Goal: Information Seeking & Learning: Learn about a topic

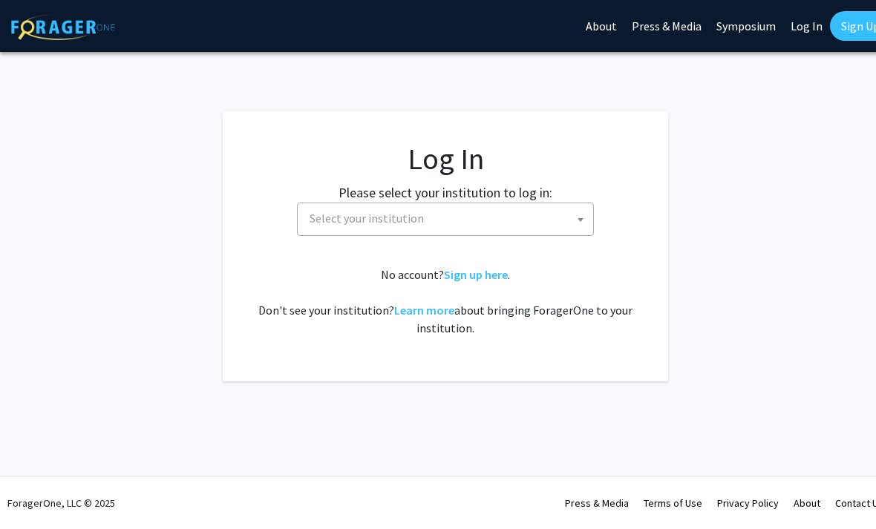
select select
click at [500, 210] on span "Select your institution" at bounding box center [447, 218] width 289 height 30
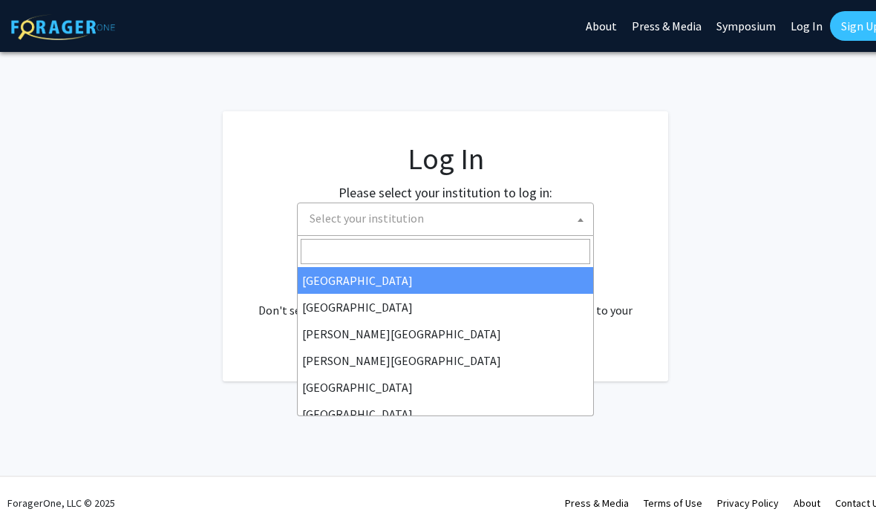
click at [804, 35] on link "Log In" at bounding box center [806, 26] width 47 height 52
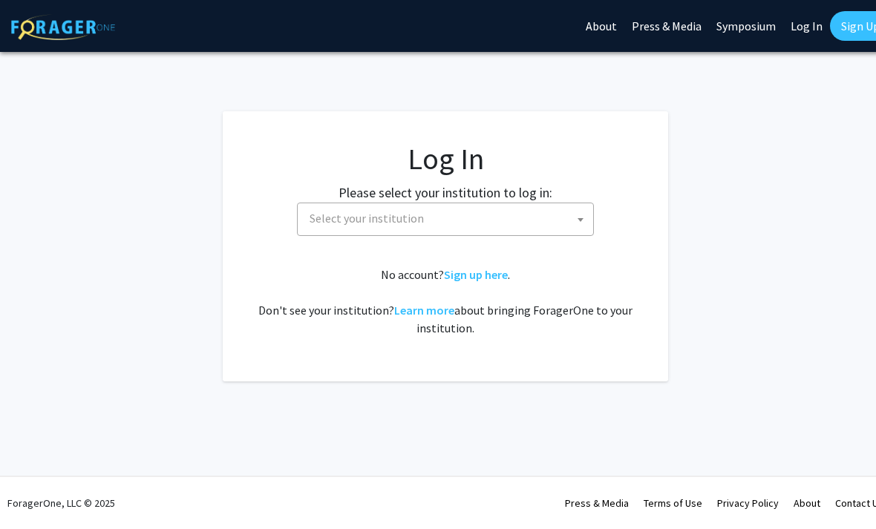
click at [807, 27] on link "Log In" at bounding box center [806, 26] width 47 height 52
click at [522, 221] on span "Select your institution" at bounding box center [447, 218] width 289 height 30
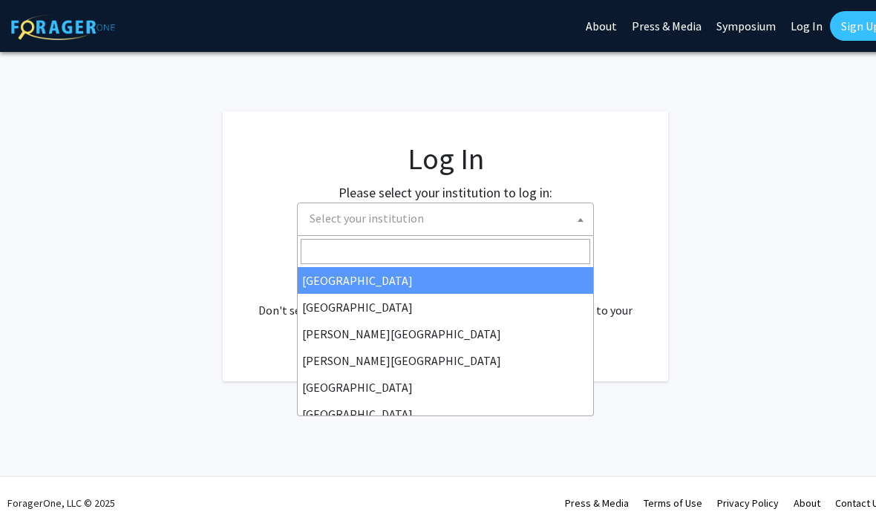
click at [795, 36] on link "Log In" at bounding box center [806, 26] width 47 height 52
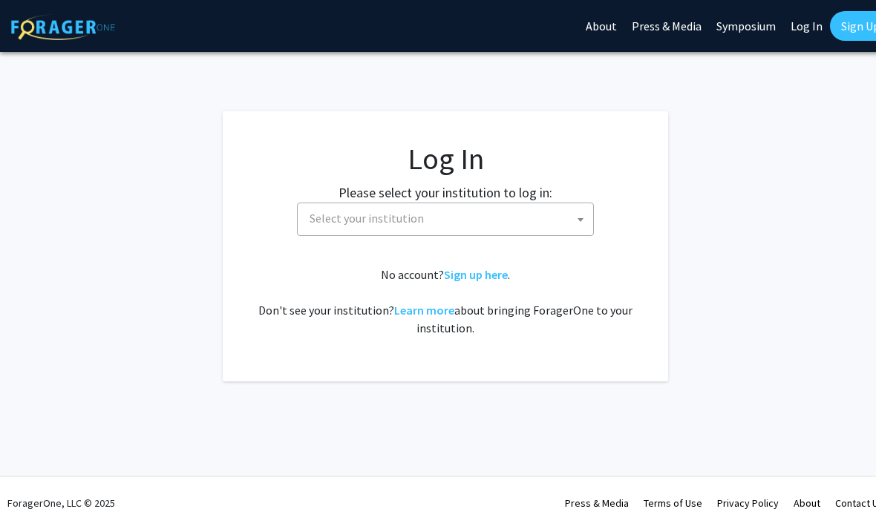
click at [803, 28] on link "Log In" at bounding box center [806, 26] width 47 height 52
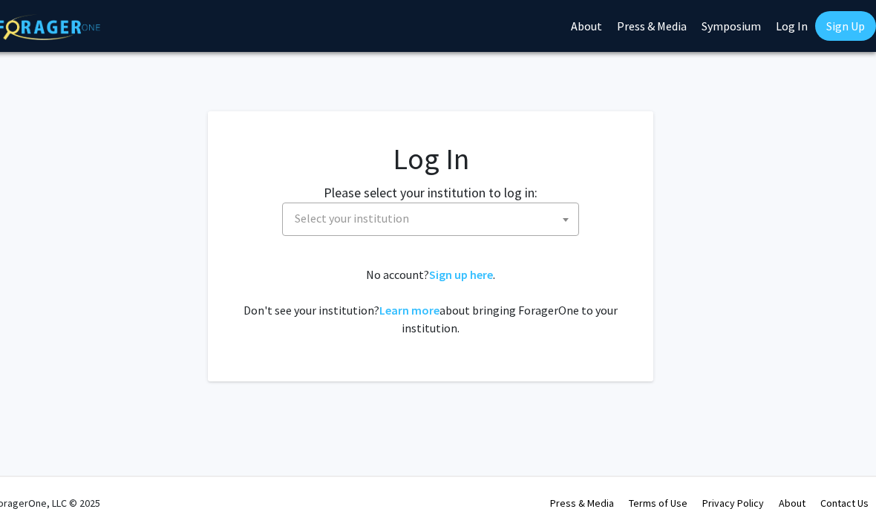
click at [795, 27] on link "Log In" at bounding box center [791, 26] width 47 height 52
click at [795, 20] on link "Log In" at bounding box center [791, 26] width 47 height 52
click at [524, 218] on span "Select your institution" at bounding box center [433, 218] width 289 height 30
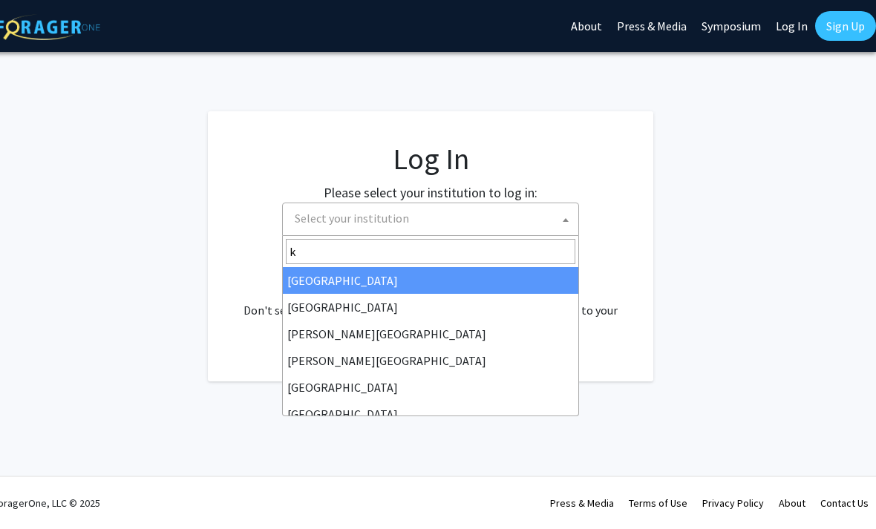
type input "ke"
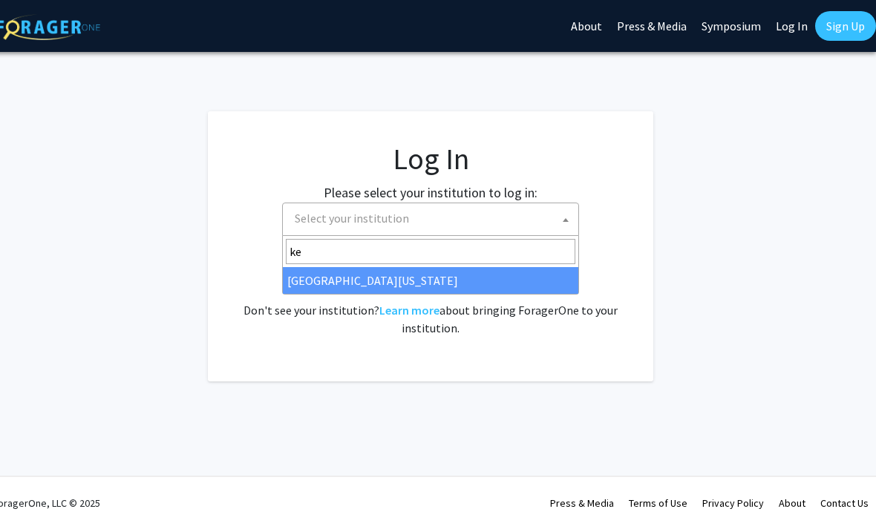
select select "13"
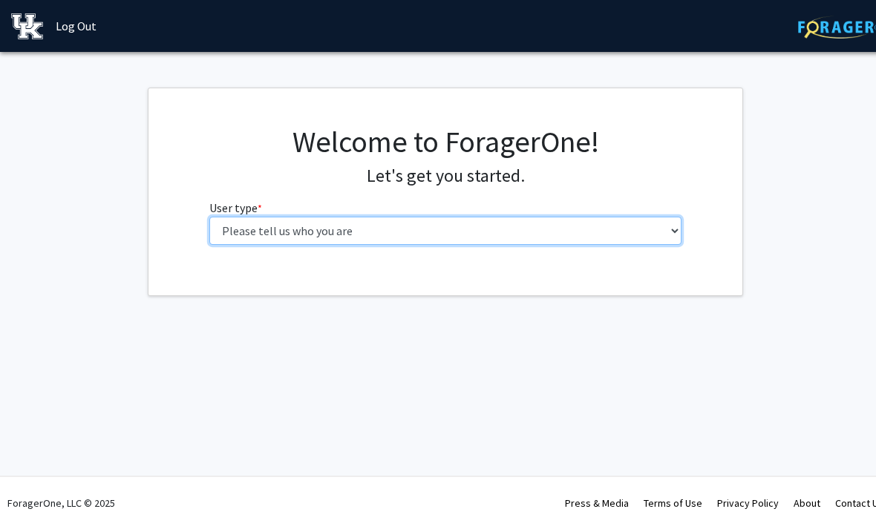
click at [238, 227] on select "Please tell us who you are Undergraduate Student Master's Student Doctoral Cand…" at bounding box center [445, 231] width 473 height 28
select select "1: undergrad"
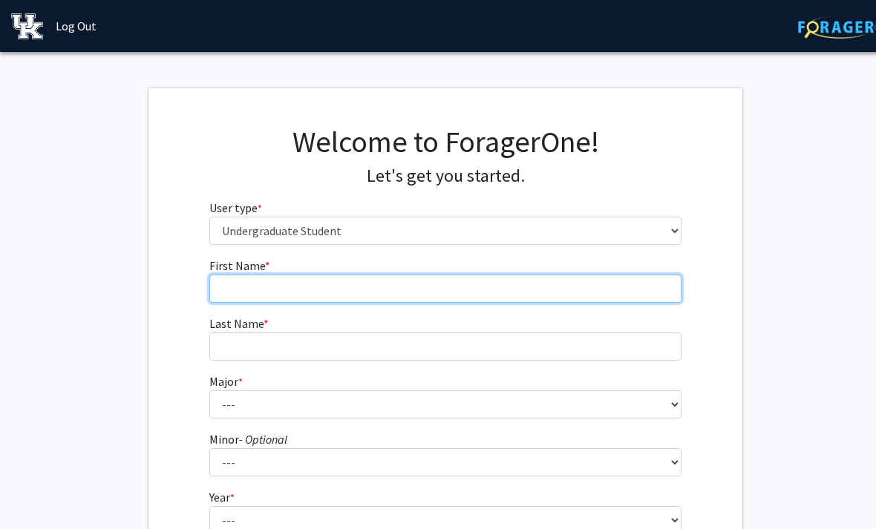
click at [211, 289] on input "First Name * required" at bounding box center [445, 289] width 473 height 28
type input "[PERSON_NAME]"
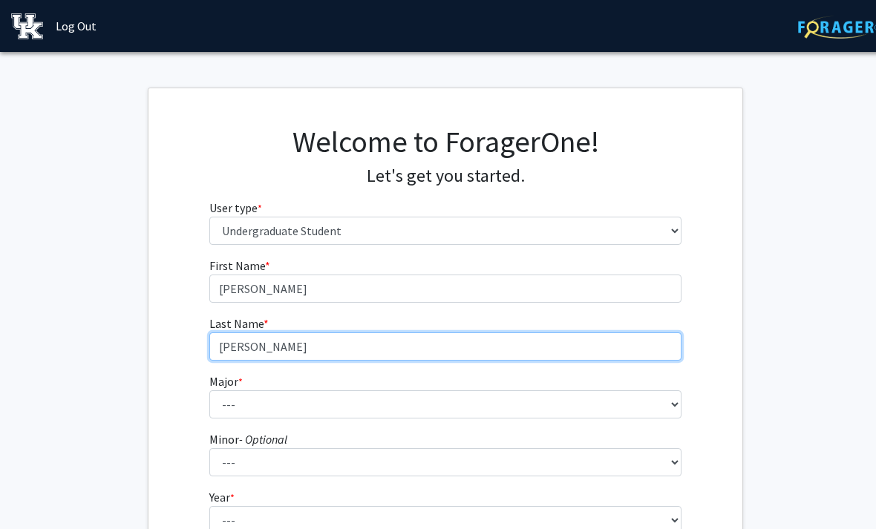
type input "[PERSON_NAME]"
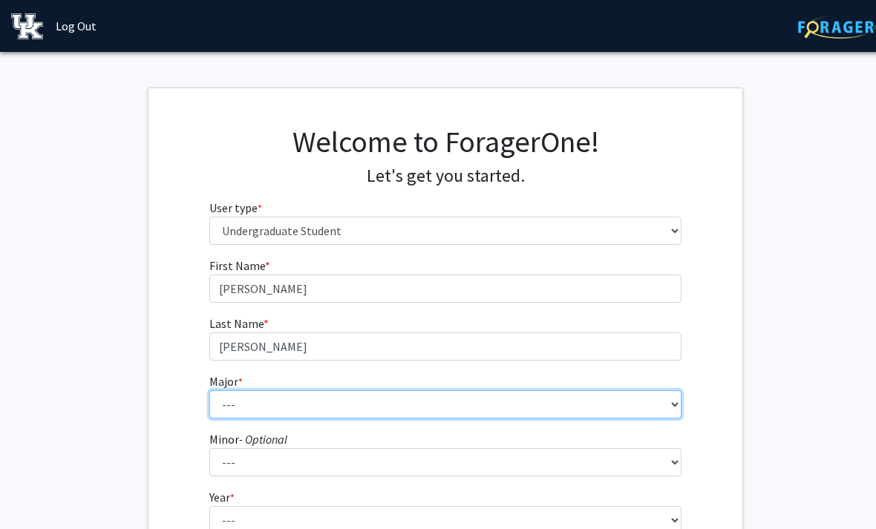
select select "64: 900"
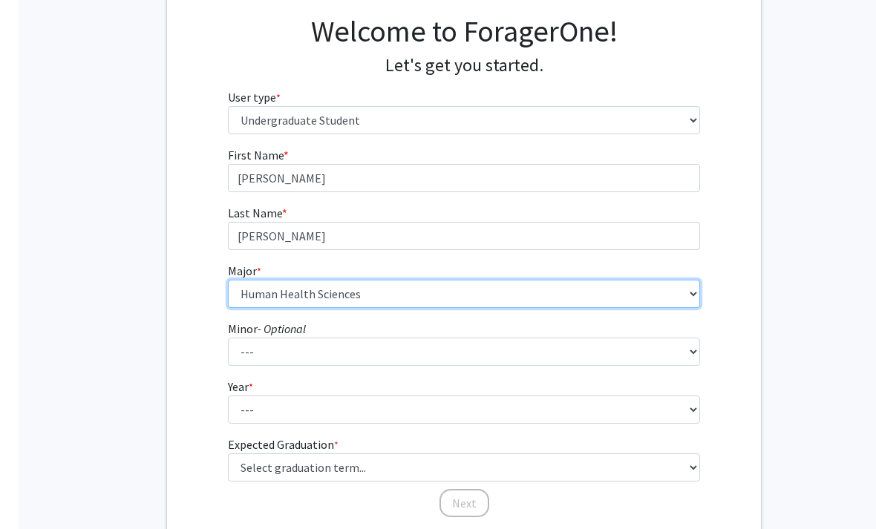
scroll to position [177, 0]
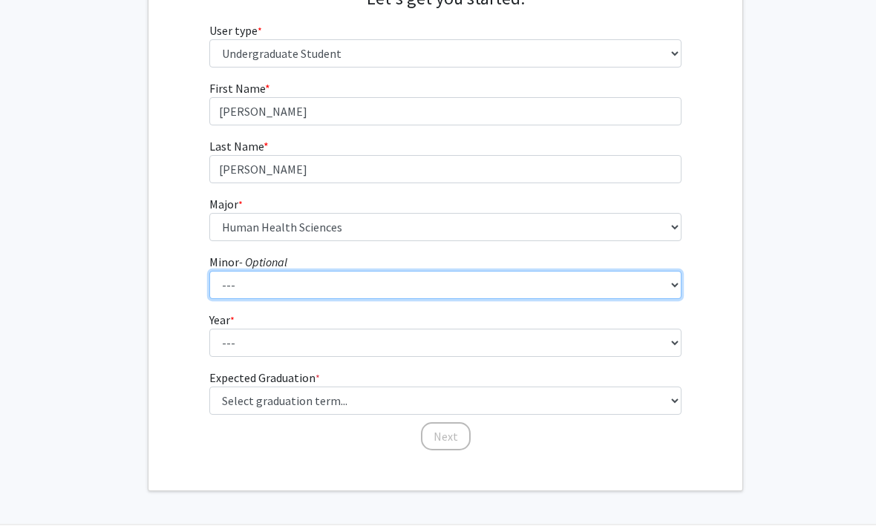
click at [519, 283] on select "--- African American & Africana Studies Agricultural Economics American Studies…" at bounding box center [445, 285] width 473 height 28
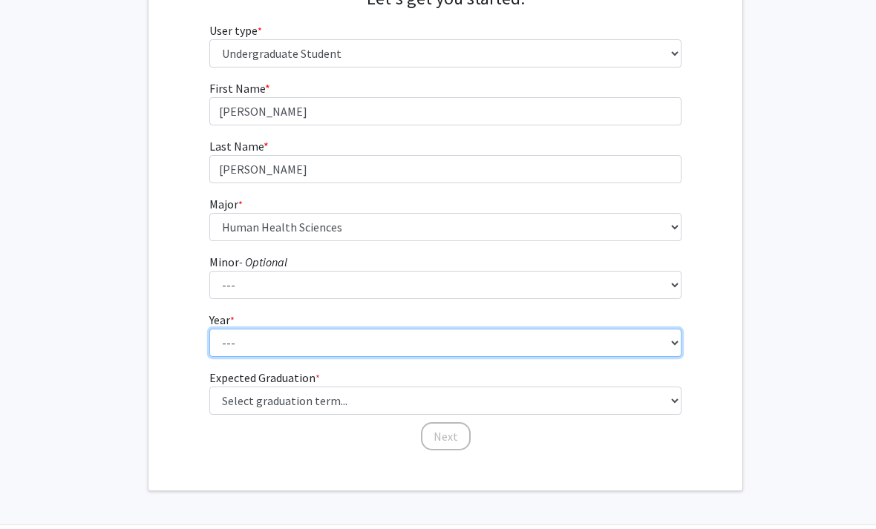
click at [551, 355] on select "--- First-year Sophomore Junior Senior Postbaccalaureate Certificate" at bounding box center [445, 343] width 473 height 28
select select "2: sophomore"
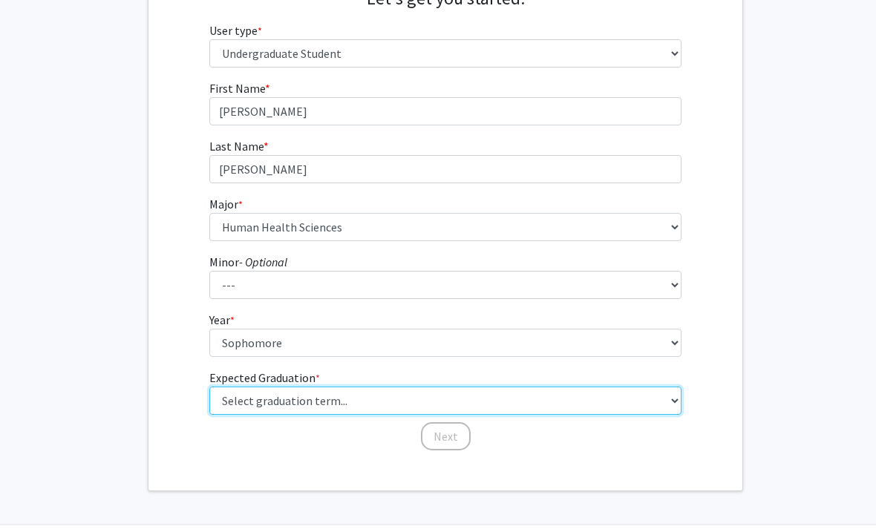
click at [548, 398] on select "Select graduation term... Spring 2025 Summer 2025 Fall 2025 Winter 2025 Spring …" at bounding box center [445, 401] width 473 height 28
select select "11: fall_2027"
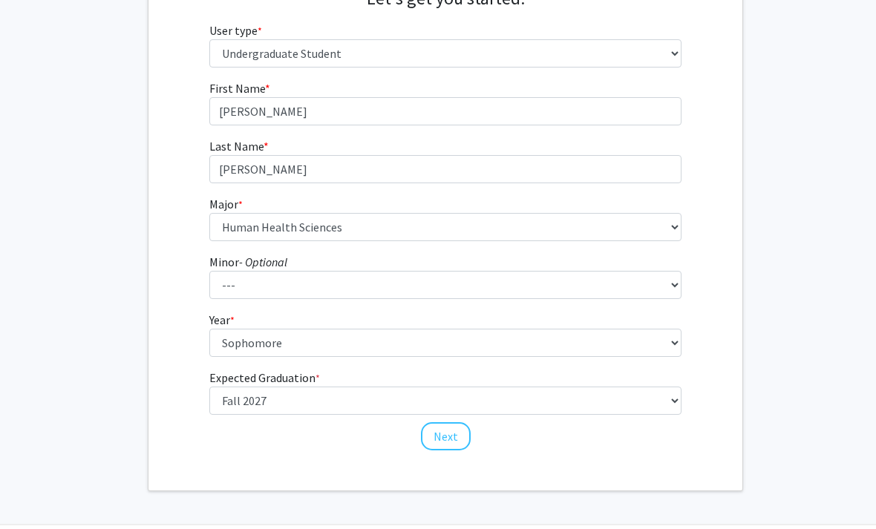
click at [448, 445] on button "Next" at bounding box center [446, 436] width 50 height 28
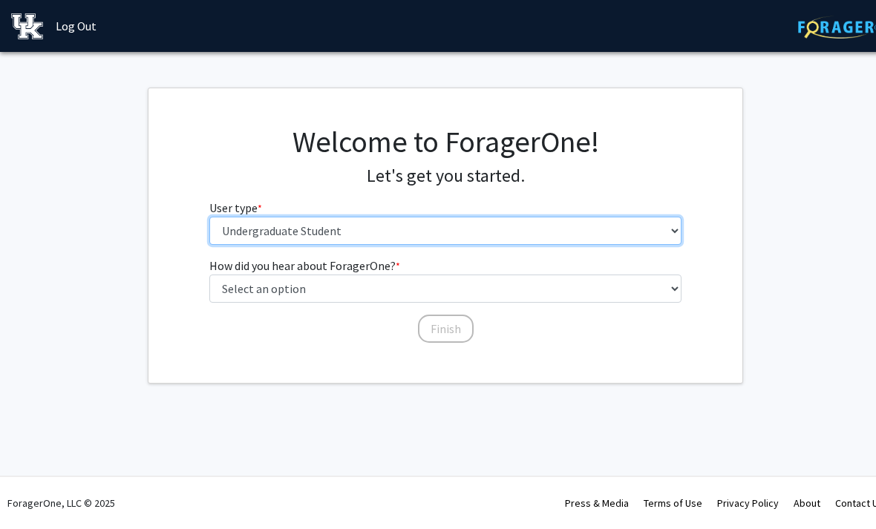
click at [594, 235] on select "Please tell us who you are Undergraduate Student Master's Student Doctoral Cand…" at bounding box center [445, 231] width 473 height 28
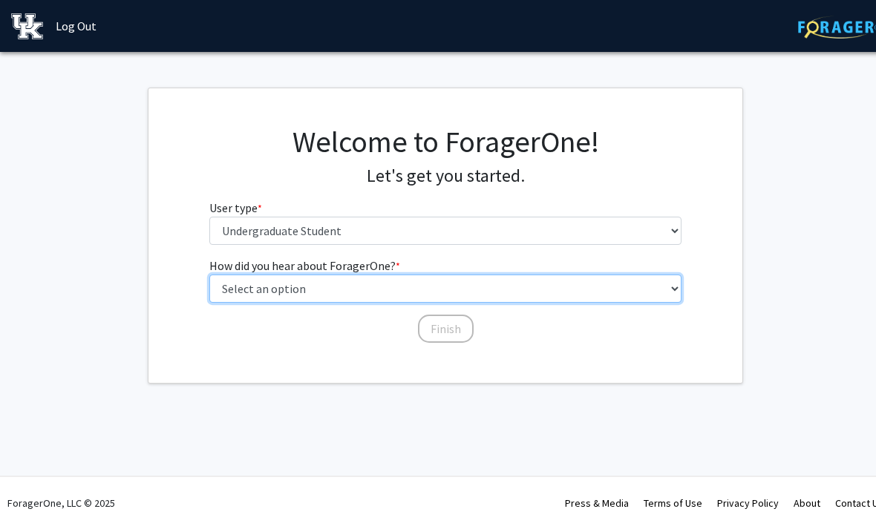
click at [631, 292] on select "Select an option Peer/student recommendation Faculty/staff recommendation Unive…" at bounding box center [445, 289] width 473 height 28
select select "3: university_website"
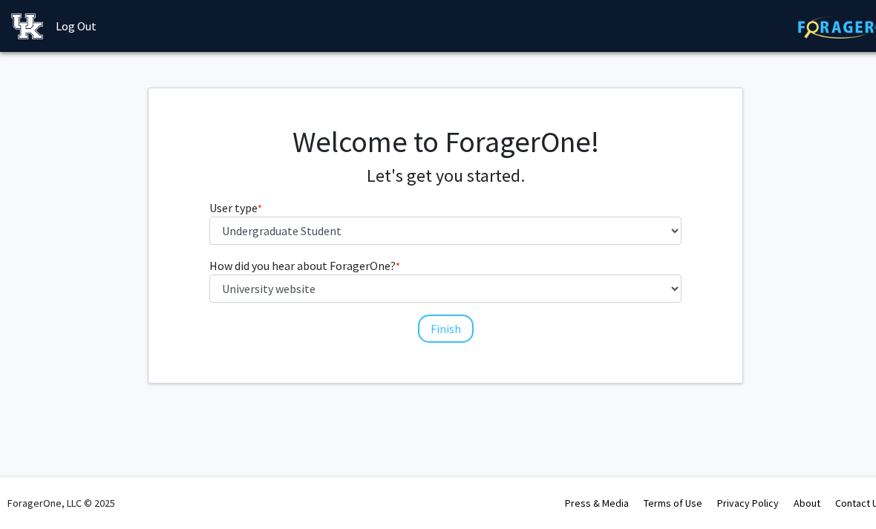
click at [460, 324] on button "Finish" at bounding box center [446, 329] width 56 height 28
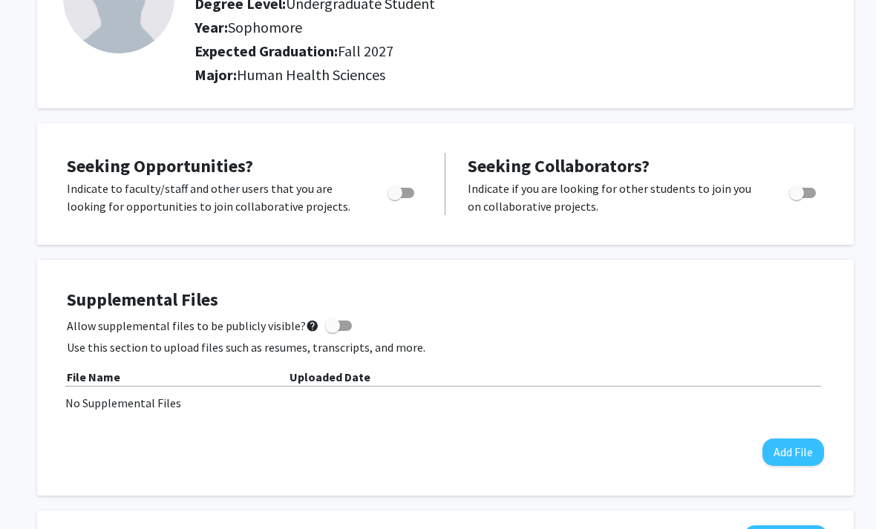
scroll to position [156, 0]
click at [395, 197] on span "Toggle" at bounding box center [394, 193] width 15 height 15
click at [395, 198] on input "Are you actively seeking opportunities?" at bounding box center [394, 198] width 1 height 1
checkbox input "true"
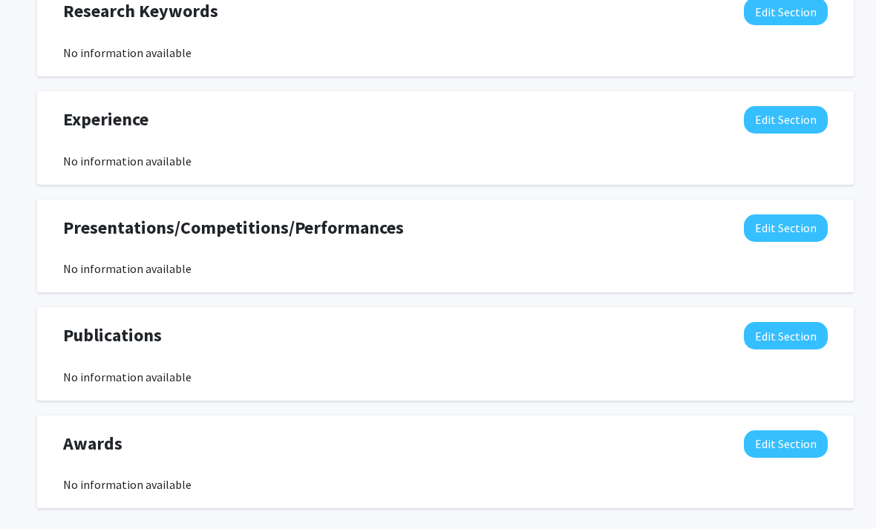
scroll to position [814, 0]
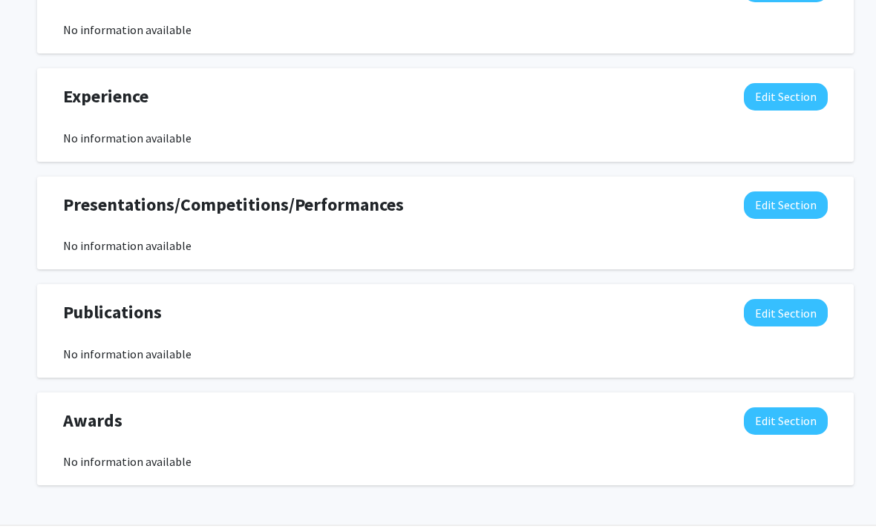
click at [796, 318] on button "Edit Section" at bounding box center [785, 312] width 84 height 27
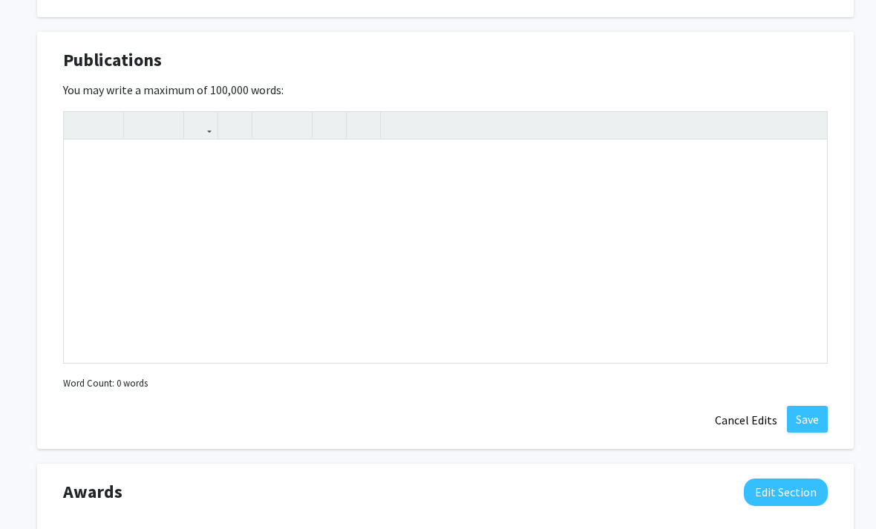
click at [749, 422] on button "Cancel Edits" at bounding box center [746, 420] width 82 height 28
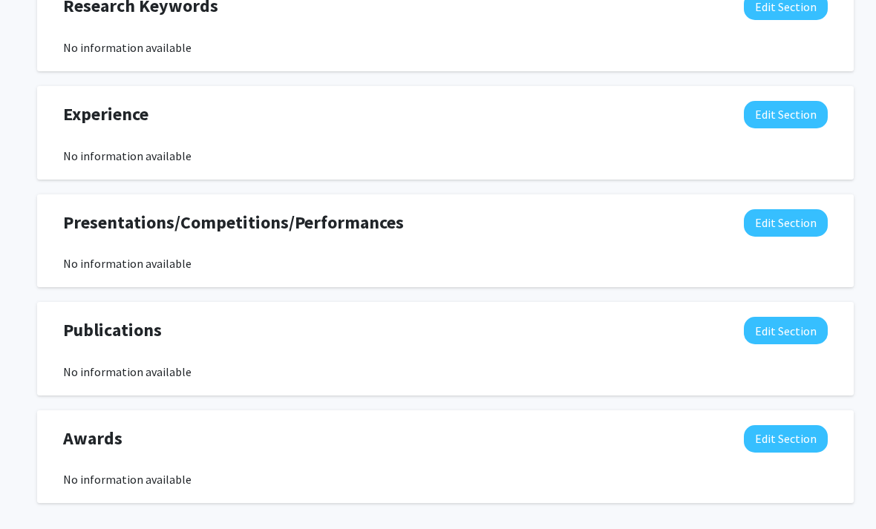
click at [788, 335] on button "Edit Section" at bounding box center [785, 331] width 84 height 27
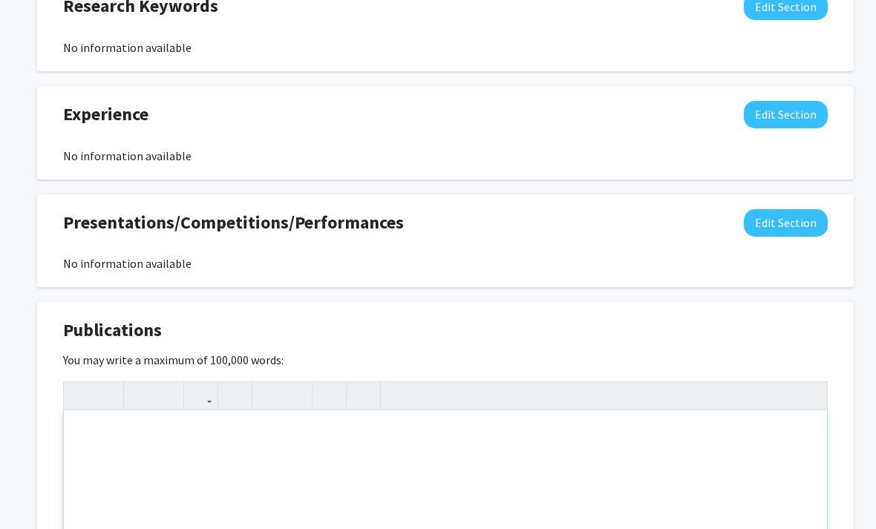
click at [683, 448] on div "Note to users with screen readers: Please deactivate our accessibility plugin f…" at bounding box center [445, 521] width 763 height 223
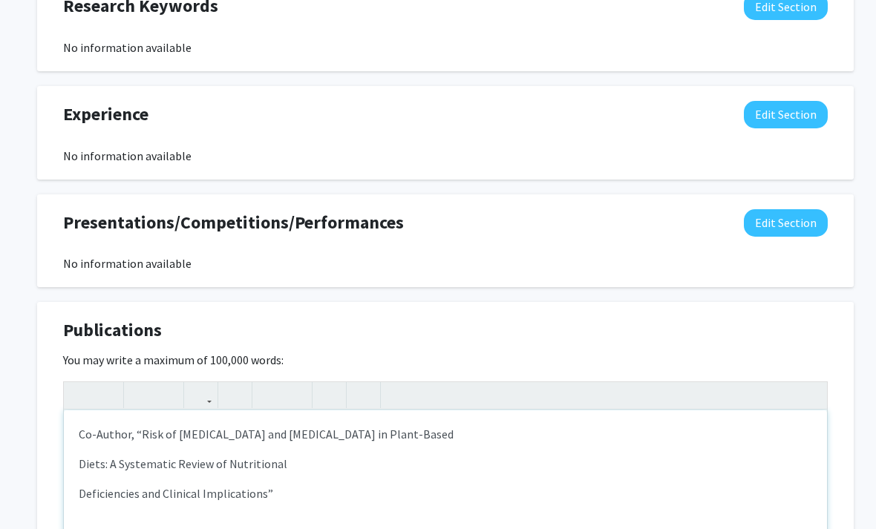
click at [85, 486] on p "Deficiencies and Clinical Implications”" at bounding box center [445, 494] width 733 height 18
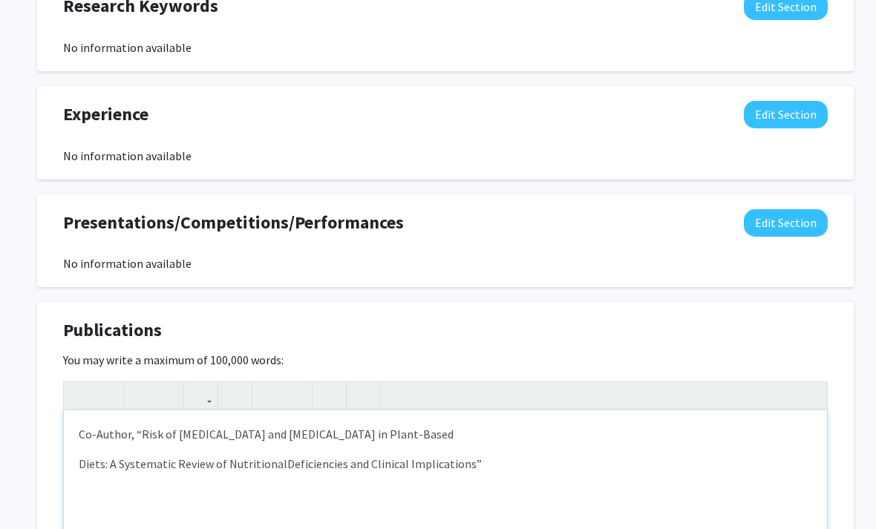
click at [73, 454] on div "Co-Author, “Risk of [MEDICAL_DATA] and [MEDICAL_DATA] in Plant-Based Diets: A S…" at bounding box center [445, 521] width 763 height 223
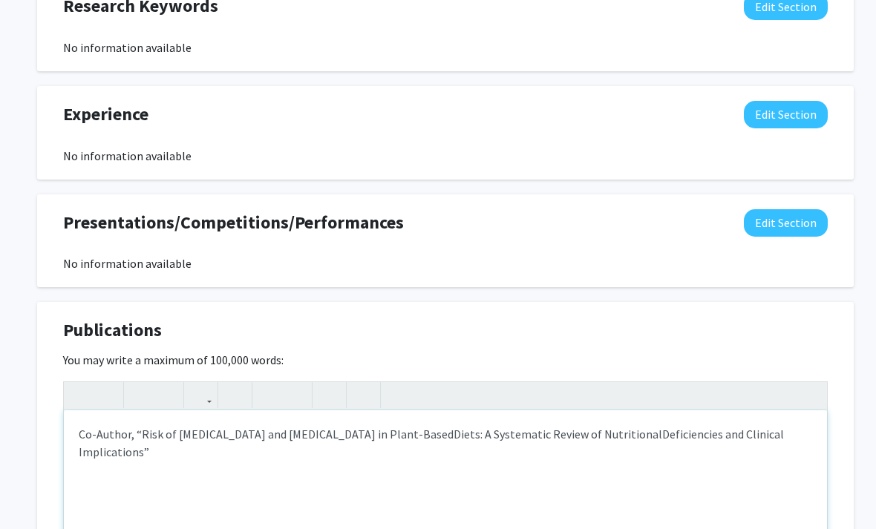
type textarea "<p>Co-Author, “Risk of [MEDICAL_DATA] and [MEDICAL_DATA] in Plant-Based&nbsp;<s…"
click at [789, 441] on div "Co-Author, “Risk of [MEDICAL_DATA] and [MEDICAL_DATA] in Plant-Based Diets: A S…" at bounding box center [445, 521] width 763 height 223
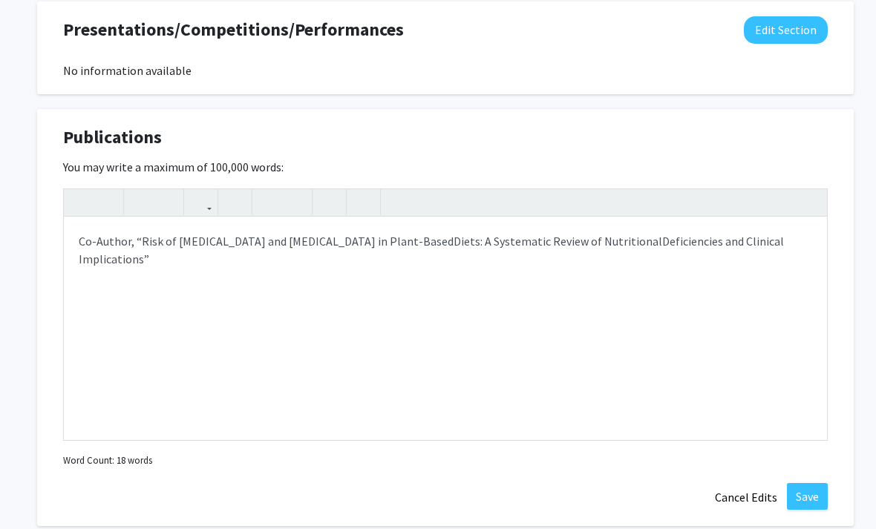
click at [812, 493] on button "Save" at bounding box center [807, 497] width 41 height 27
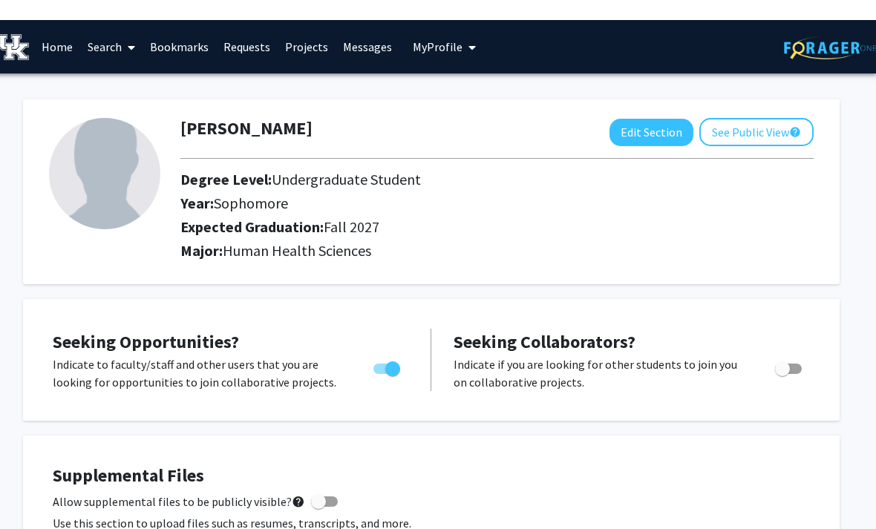
scroll to position [0, 15]
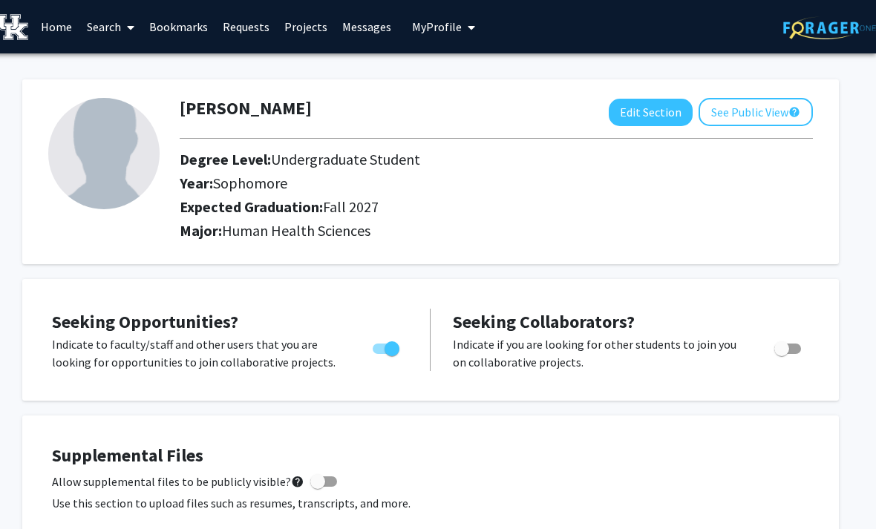
click at [112, 28] on link "Search" at bounding box center [110, 27] width 62 height 52
click at [134, 65] on span "Faculty/Staff" at bounding box center [133, 68] width 109 height 30
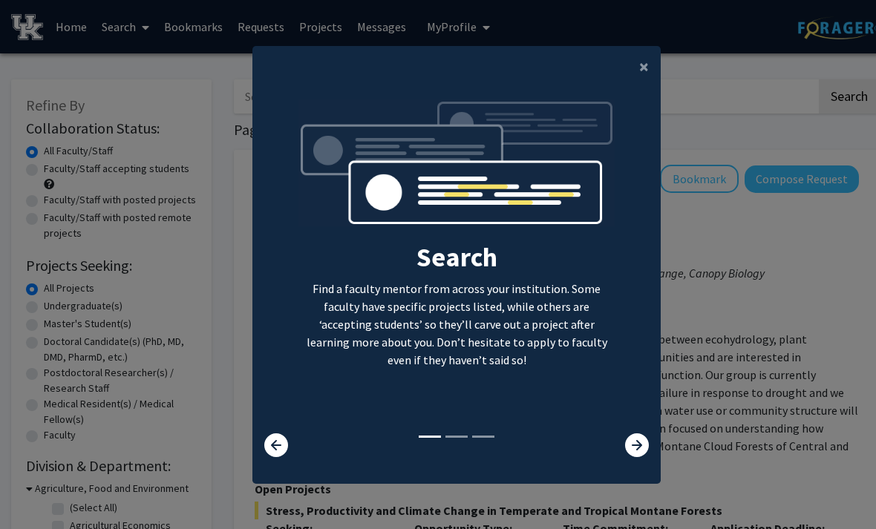
click at [631, 88] on button "×" at bounding box center [643, 67] width 33 height 42
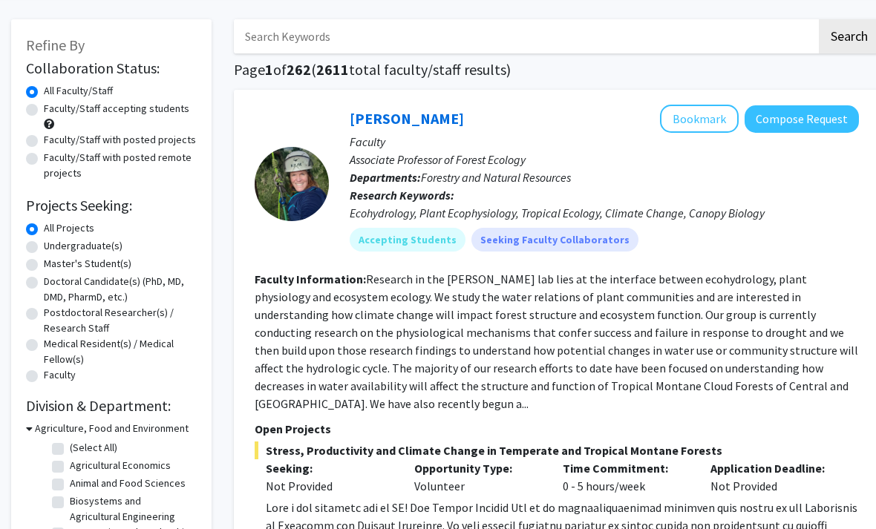
scroll to position [62, 0]
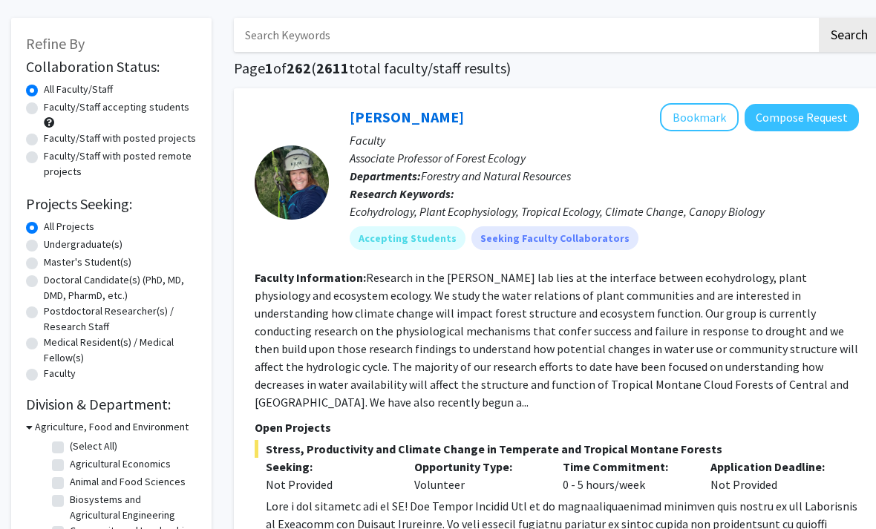
click at [44, 242] on label "Undergraduate(s)" at bounding box center [83, 245] width 79 height 16
click at [44, 242] on input "Undergraduate(s)" at bounding box center [49, 242] width 10 height 10
radio input "true"
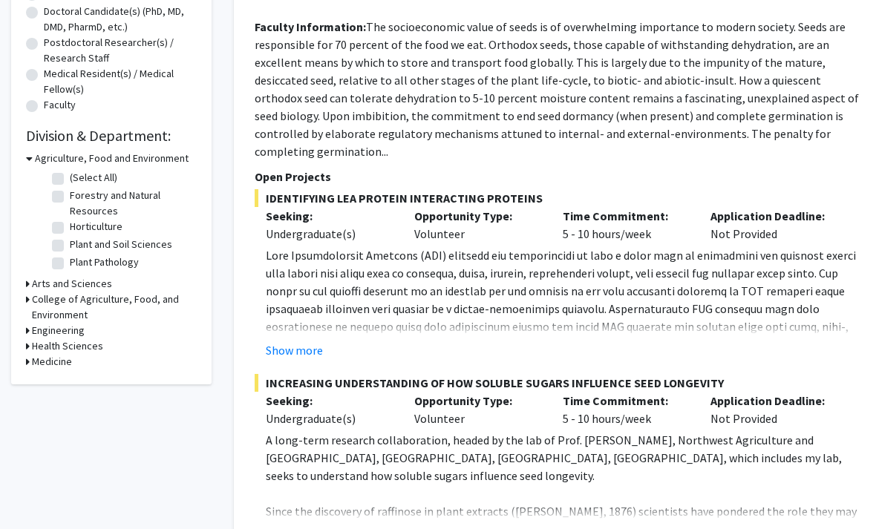
scroll to position [330, 0]
click at [33, 286] on h3 "Arts and Sciences" at bounding box center [72, 284] width 80 height 16
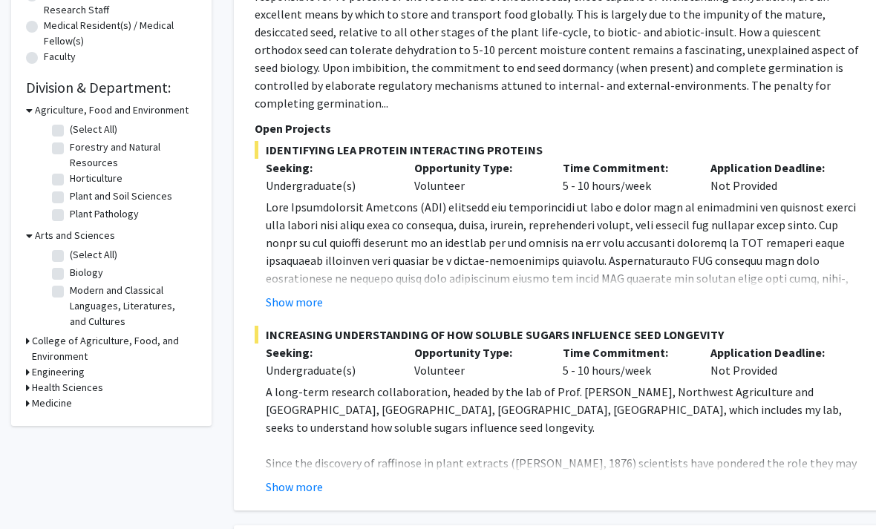
scroll to position [386, 0]
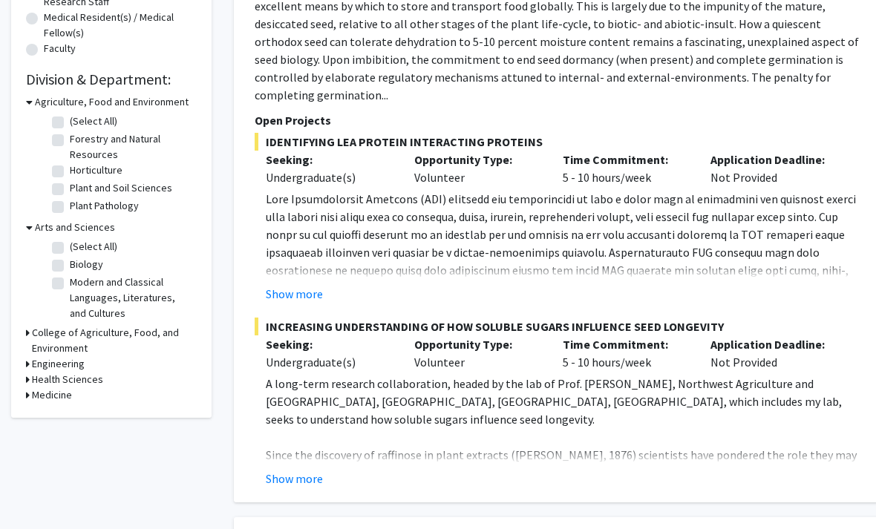
click at [70, 260] on label "Biology" at bounding box center [86, 265] width 33 height 16
click at [70, 260] on input "Biology" at bounding box center [75, 262] width 10 height 10
checkbox input "true"
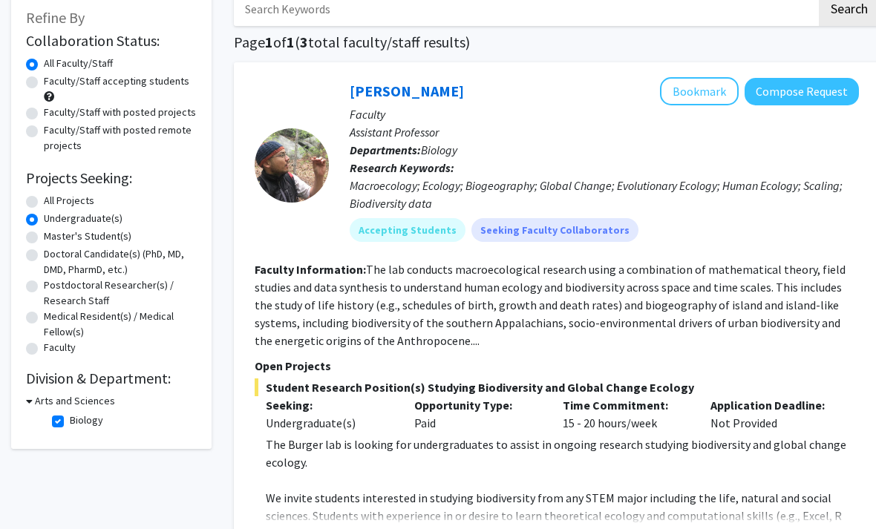
scroll to position [95, 0]
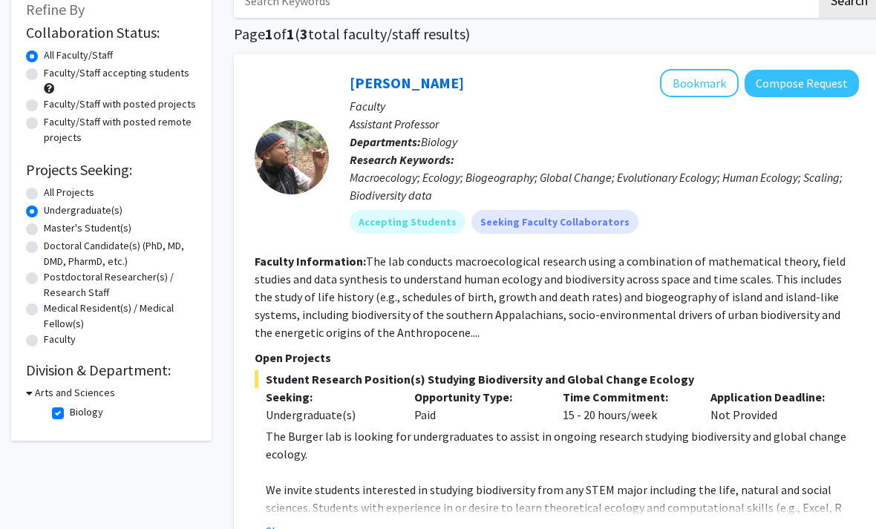
click at [29, 390] on icon at bounding box center [29, 394] width 7 height 16
click at [32, 387] on h3 "Arts and Sciences" at bounding box center [72, 393] width 80 height 16
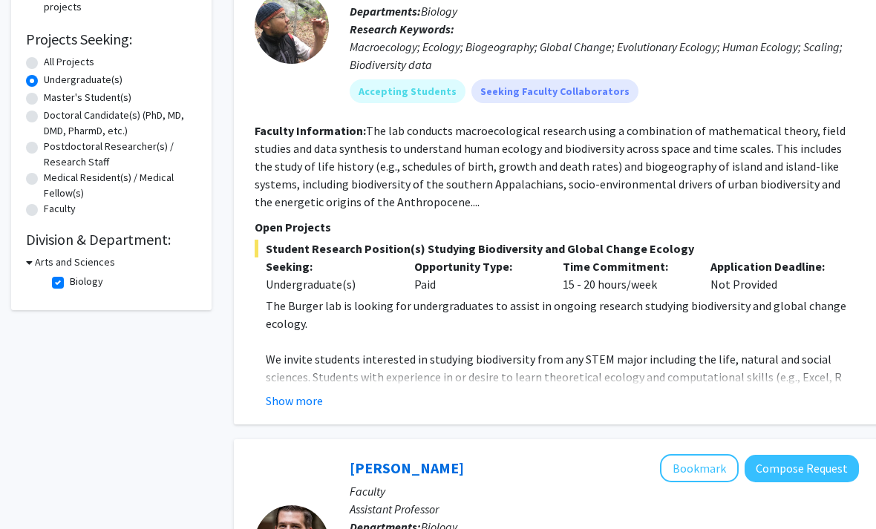
scroll to position [226, 0]
click at [293, 395] on button "Show more" at bounding box center [294, 401] width 57 height 18
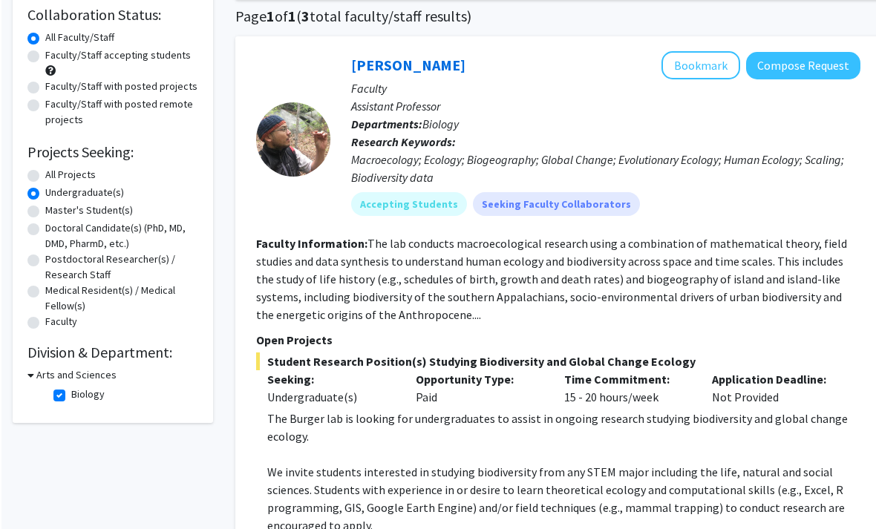
scroll to position [112, 0]
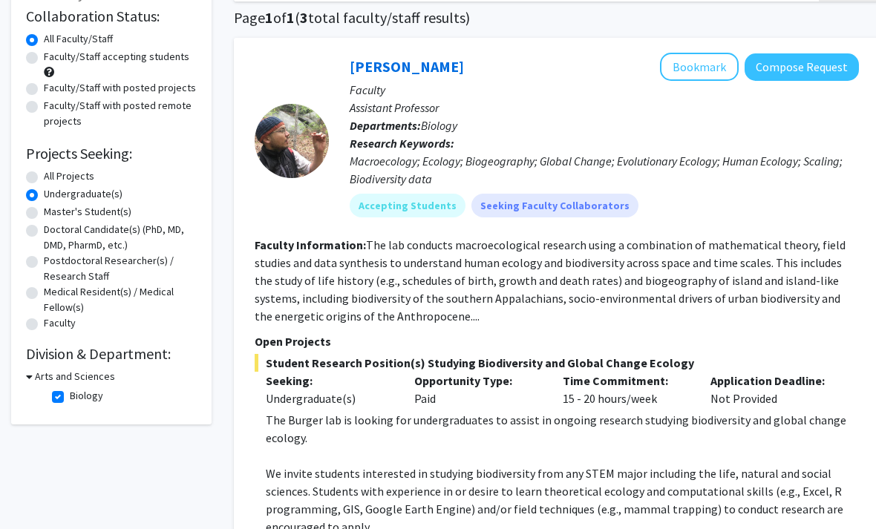
click at [825, 69] on button "Compose Request" at bounding box center [801, 66] width 114 height 27
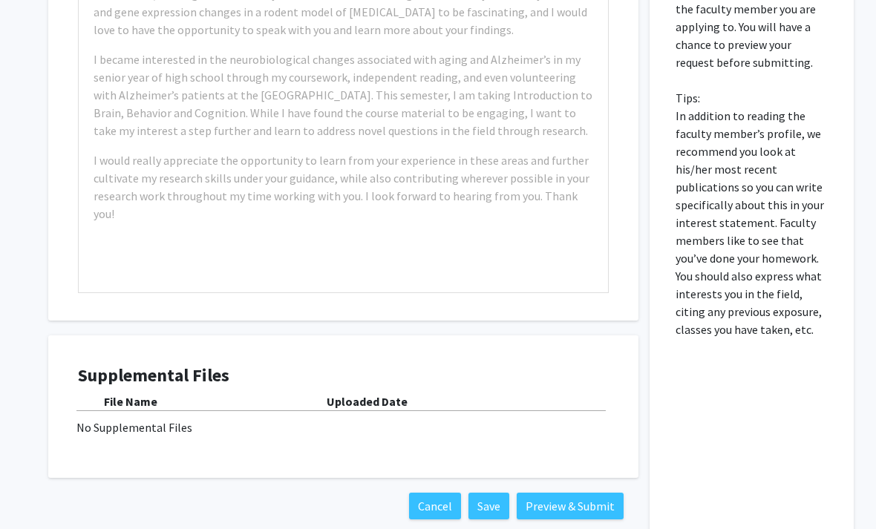
scroll to position [692, 0]
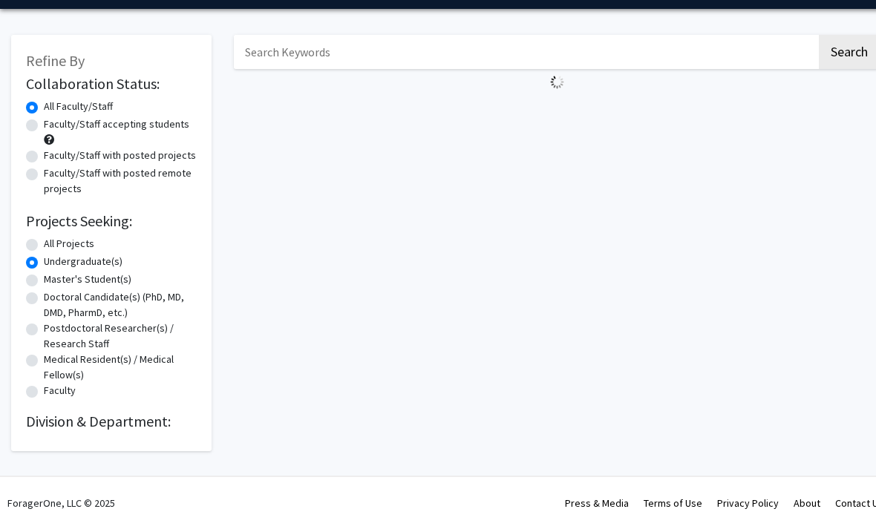
scroll to position [43, 0]
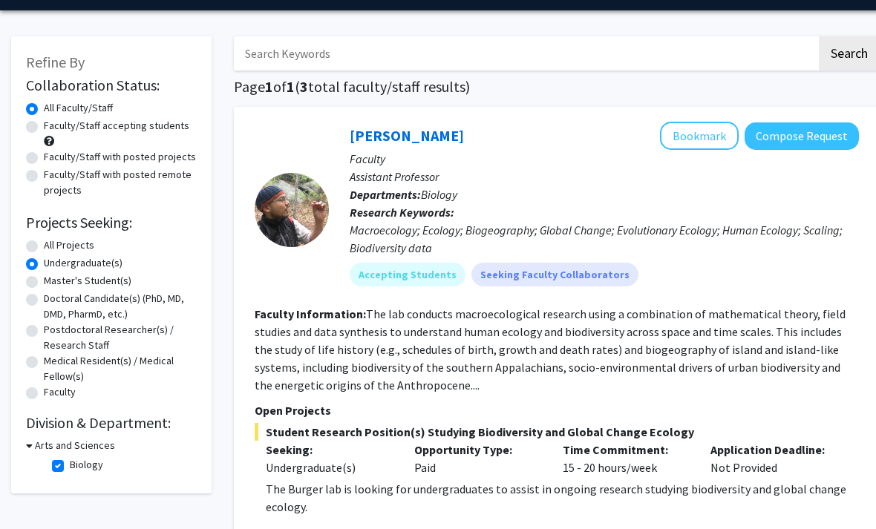
click at [70, 460] on label "Biology" at bounding box center [86, 465] width 33 height 16
click at [70, 460] on input "Biology" at bounding box center [75, 462] width 10 height 10
checkbox input "false"
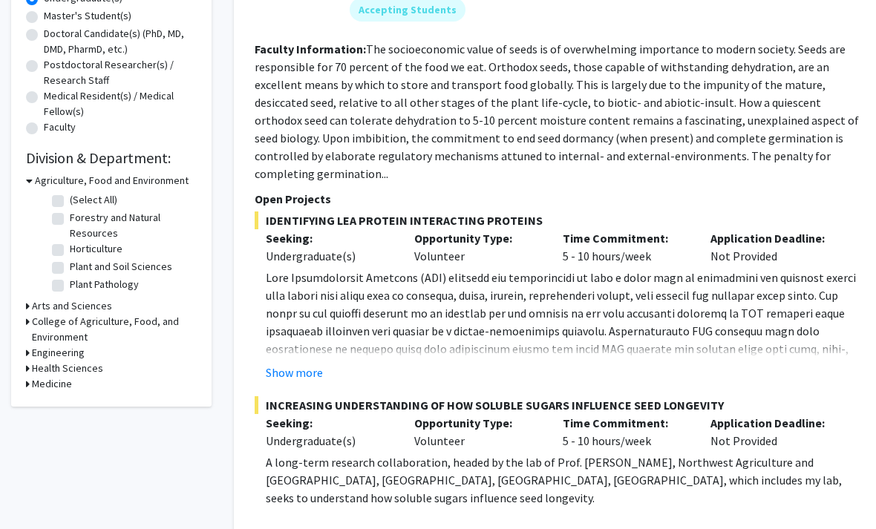
scroll to position [307, 0]
click at [28, 361] on icon at bounding box center [28, 369] width 4 height 16
click at [70, 382] on label "Physician Assistant Studies" at bounding box center [131, 389] width 122 height 16
click at [70, 382] on input "Physician Assistant Studies" at bounding box center [75, 386] width 10 height 10
checkbox input "true"
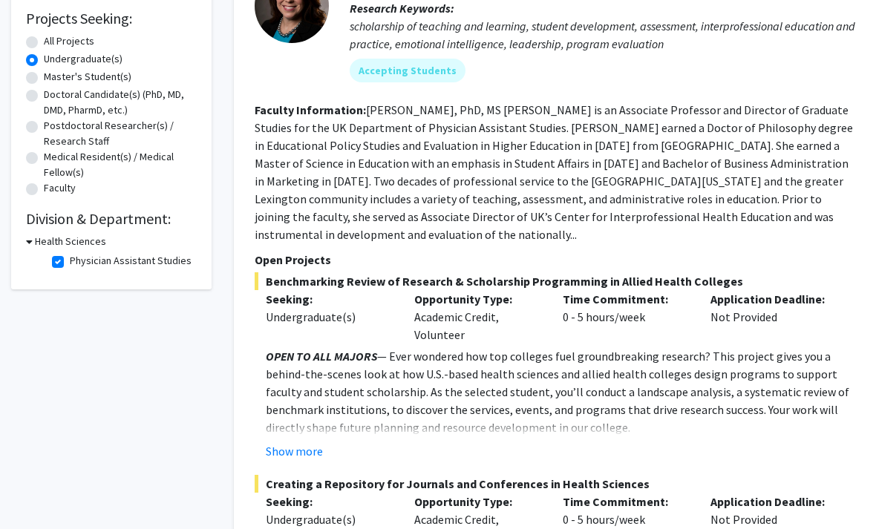
scroll to position [246, 0]
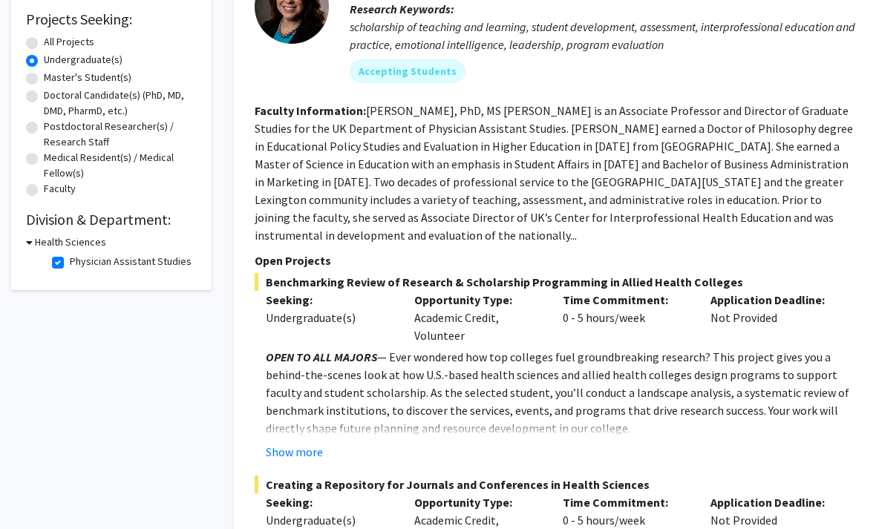
click at [70, 260] on label "Physician Assistant Studies" at bounding box center [131, 262] width 122 height 16
click at [70, 260] on input "Physician Assistant Studies" at bounding box center [75, 259] width 10 height 10
checkbox input "false"
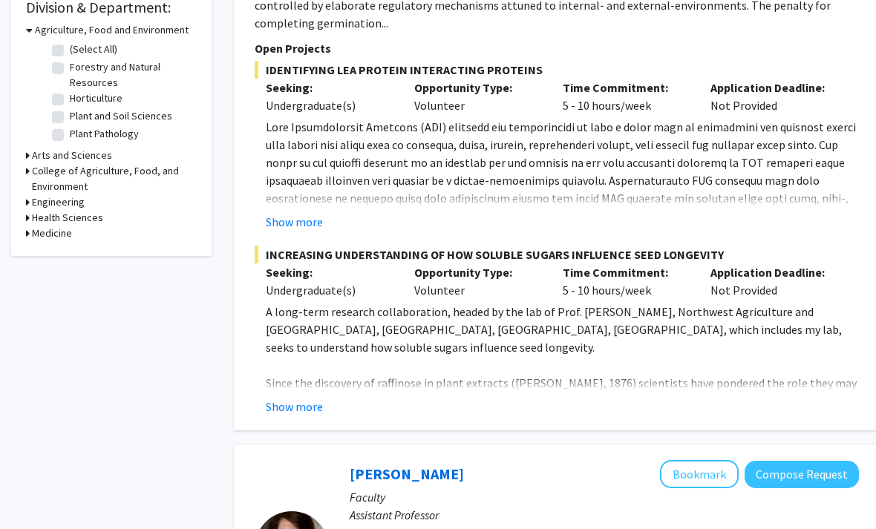
click at [29, 226] on icon at bounding box center [28, 234] width 4 height 16
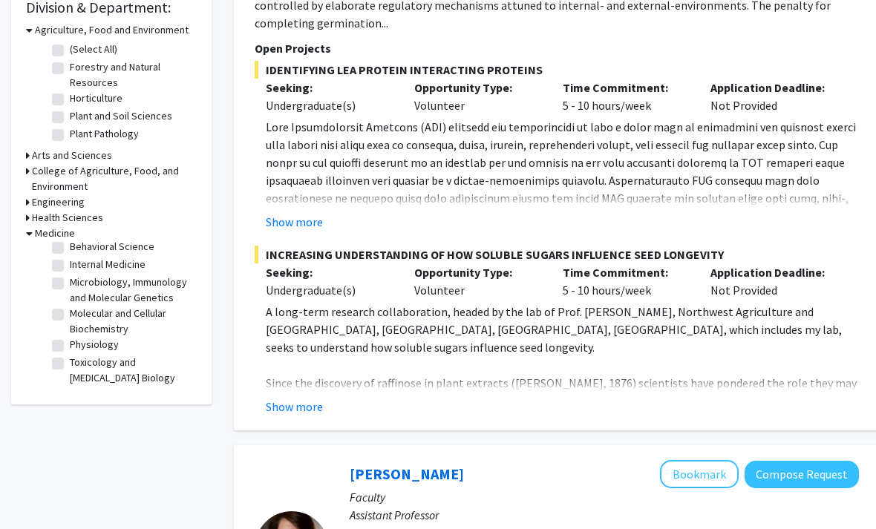
scroll to position [24, 0]
click at [70, 367] on label "Toxicology and [MEDICAL_DATA] Biology" at bounding box center [131, 370] width 123 height 31
click at [70, 364] on input "Toxicology and [MEDICAL_DATA] Biology" at bounding box center [75, 360] width 10 height 10
checkbox input "true"
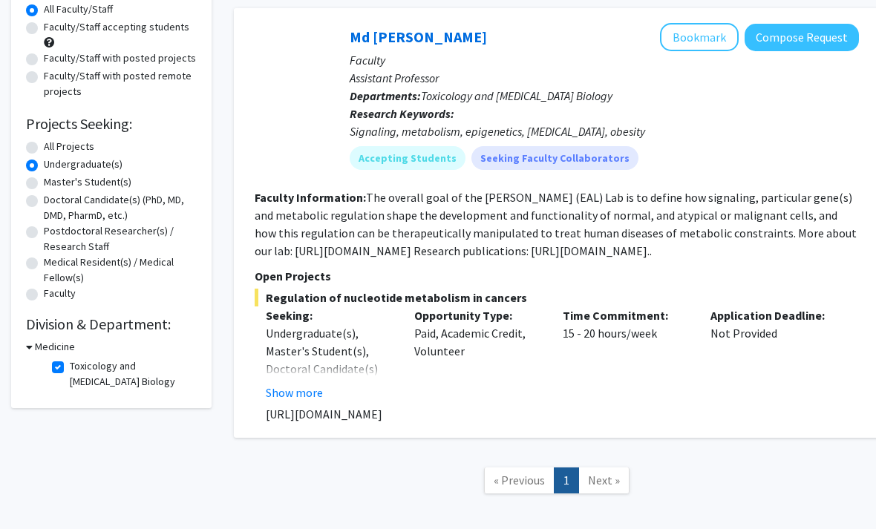
scroll to position [142, 0]
click at [298, 398] on button "Show more" at bounding box center [294, 393] width 57 height 18
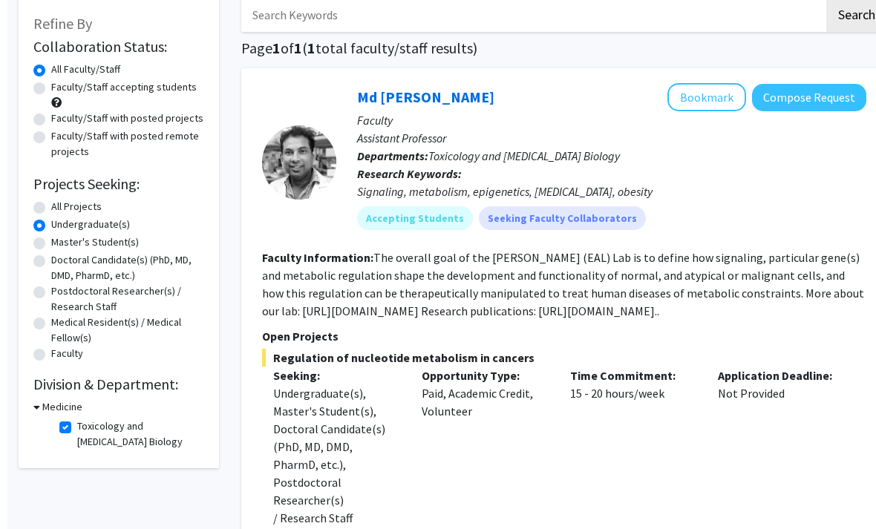
scroll to position [84, 0]
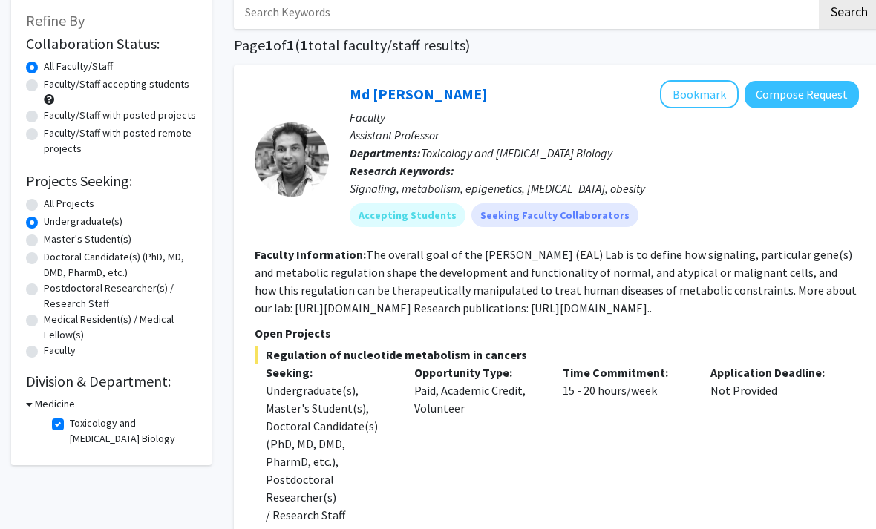
click at [70, 420] on label "Toxicology and [MEDICAL_DATA] Biology" at bounding box center [131, 431] width 123 height 31
click at [70, 420] on input "Toxicology and [MEDICAL_DATA] Biology" at bounding box center [75, 421] width 10 height 10
checkbox input "false"
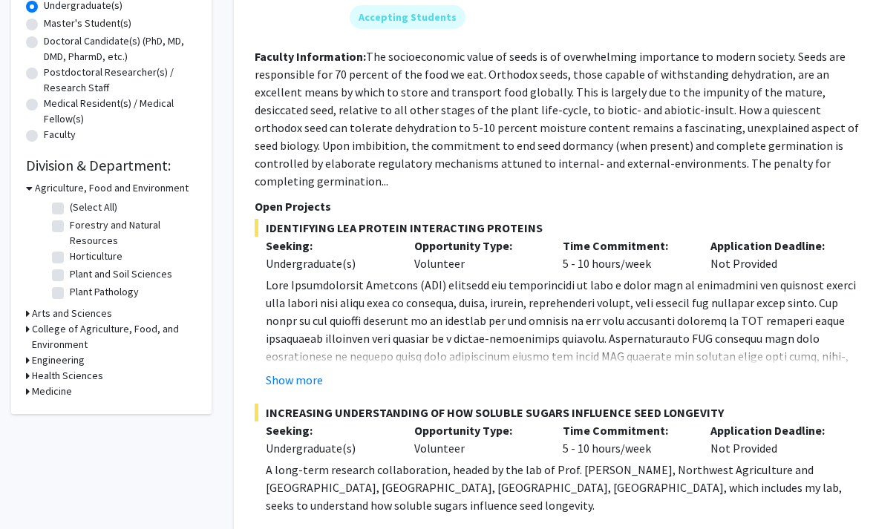
scroll to position [310, 0]
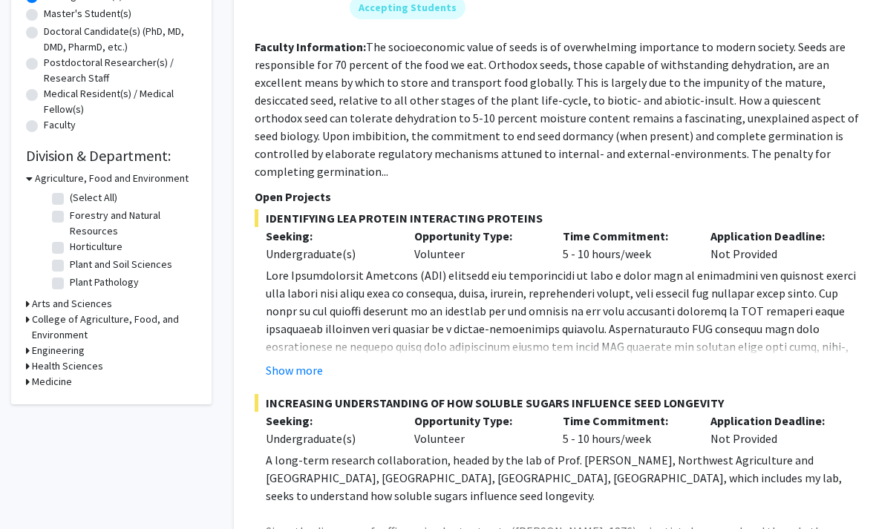
click at [27, 379] on icon at bounding box center [28, 382] width 4 height 16
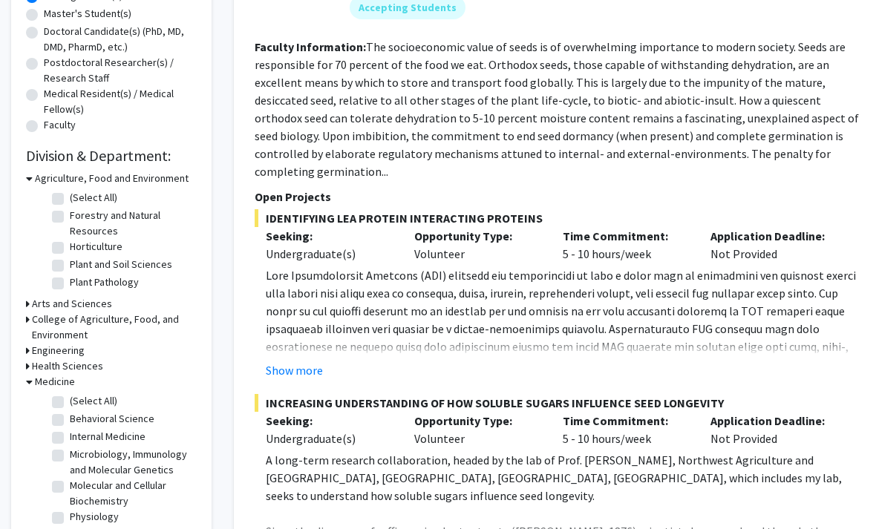
click at [70, 416] on label "Behavioral Science" at bounding box center [112, 419] width 85 height 16
click at [70, 416] on input "Behavioral Science" at bounding box center [75, 416] width 10 height 10
checkbox input "true"
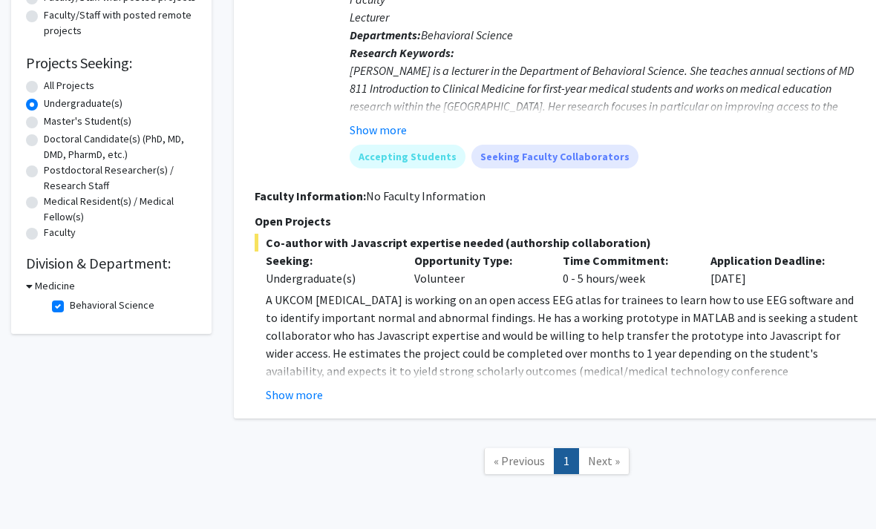
scroll to position [207, 0]
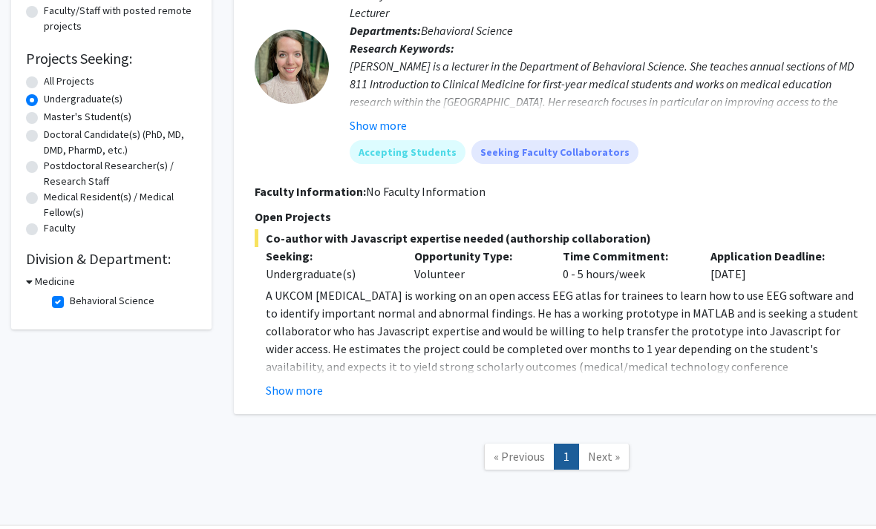
click at [285, 390] on button "Show more" at bounding box center [294, 390] width 57 height 18
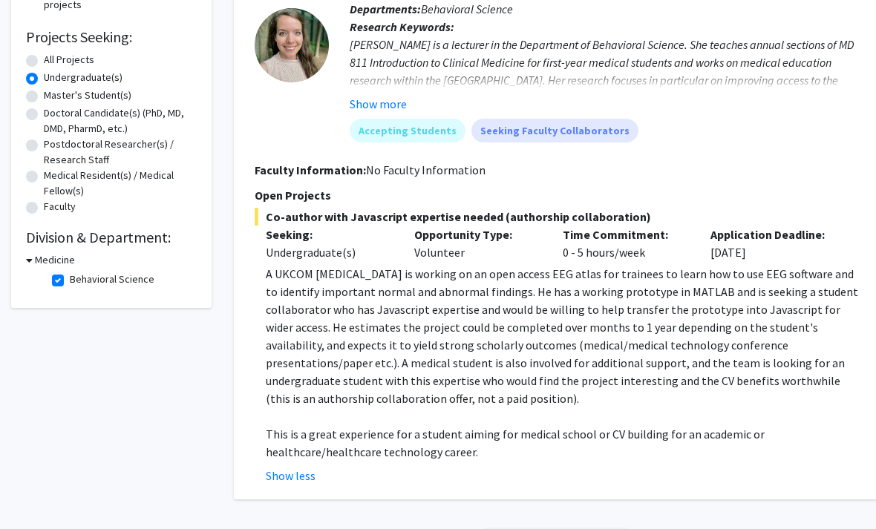
scroll to position [232, 0]
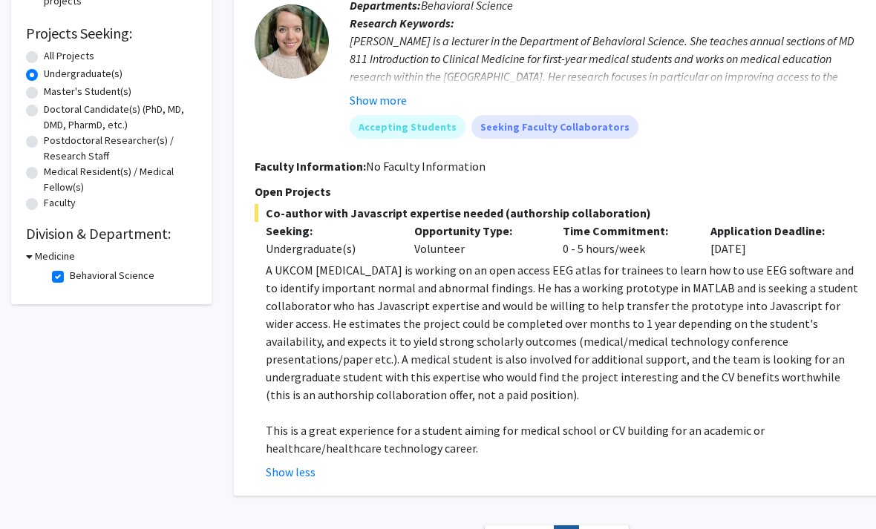
click at [70, 271] on label "Behavioral Science" at bounding box center [112, 277] width 85 height 16
click at [70, 271] on input "Behavioral Science" at bounding box center [75, 274] width 10 height 10
checkbox input "false"
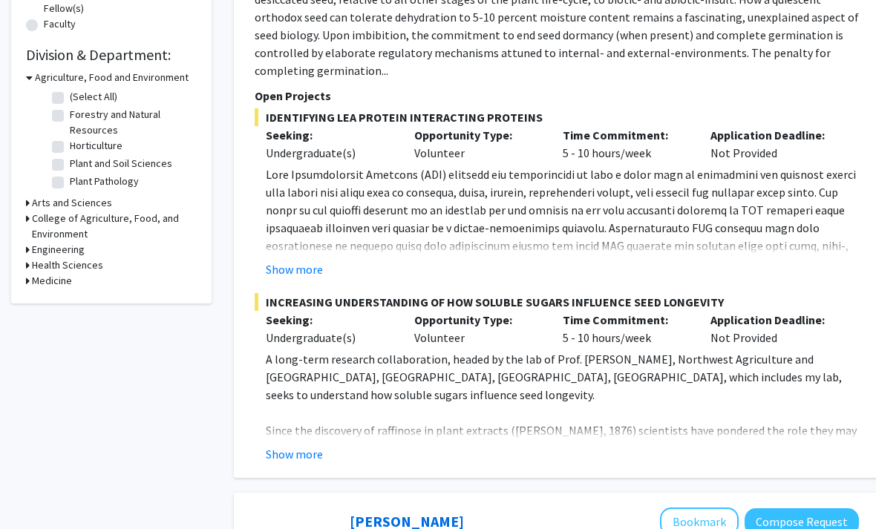
click at [32, 263] on h3 "Health Sciences" at bounding box center [67, 266] width 71 height 16
click at [27, 301] on icon at bounding box center [28, 306] width 4 height 16
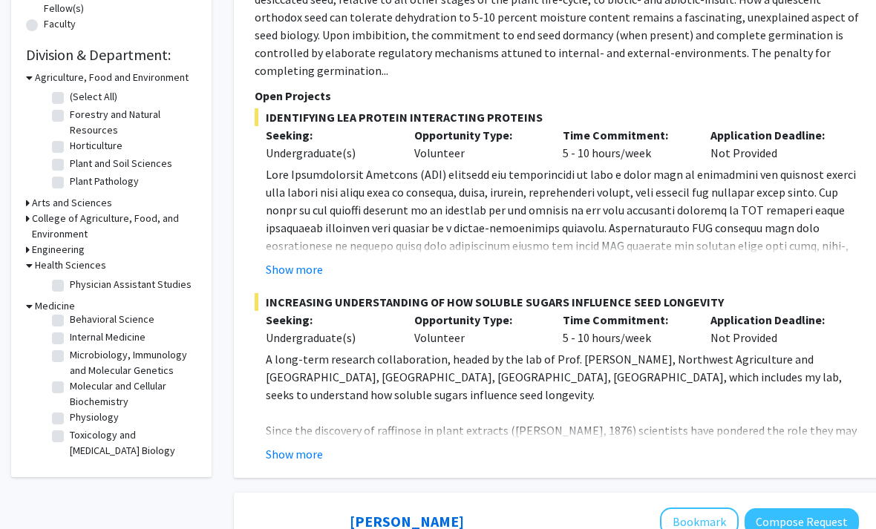
scroll to position [24, 0]
click at [70, 352] on label "Microbiology, Immunology and Molecular Genetics" at bounding box center [131, 362] width 123 height 31
click at [70, 352] on input "Microbiology, Immunology and Molecular Genetics" at bounding box center [75, 352] width 10 height 10
checkbox input "true"
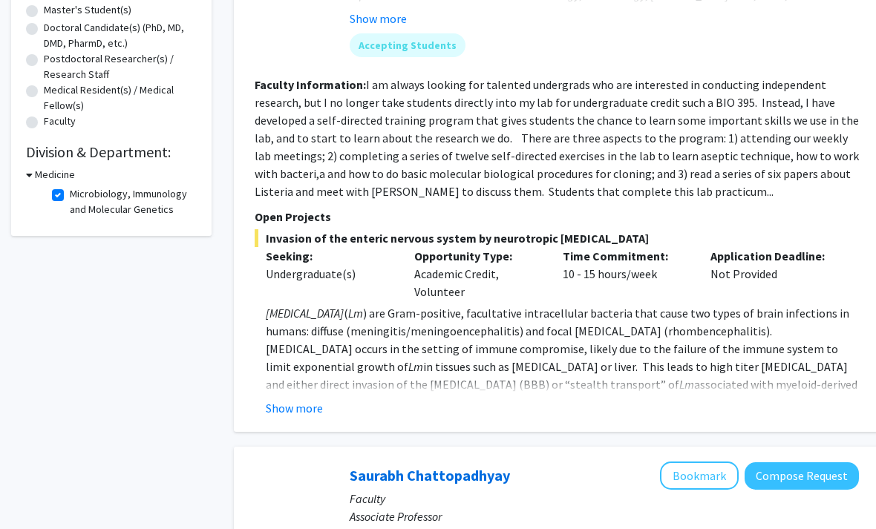
scroll to position [314, 0]
click at [675, 186] on fg-read-more "I am always looking for talented undergrads who are interested in conducting in…" at bounding box center [557, 138] width 604 height 122
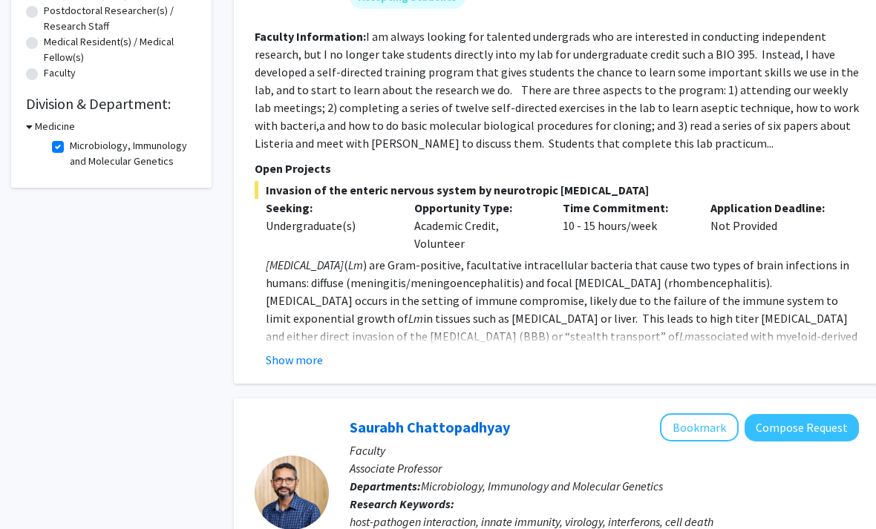
scroll to position [362, 0]
click at [302, 359] on button "Show more" at bounding box center [294, 360] width 57 height 18
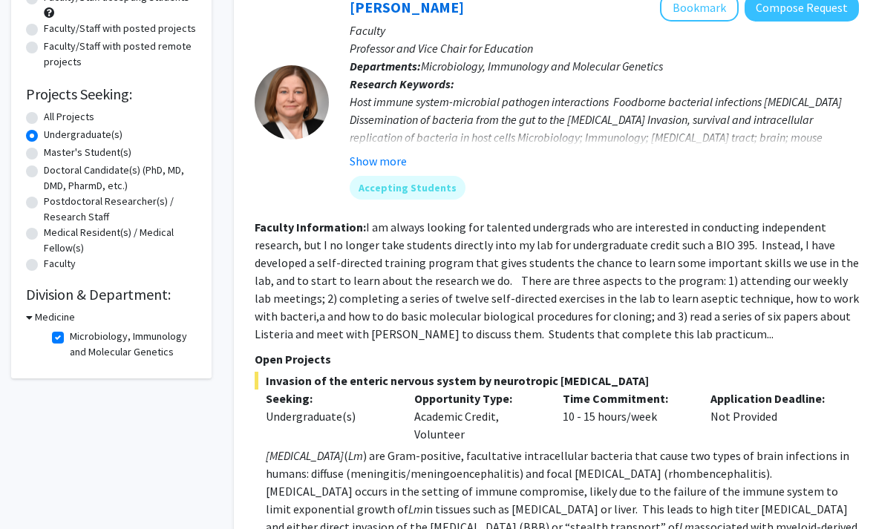
scroll to position [0, 0]
